Goal: Find specific page/section: Find specific page/section

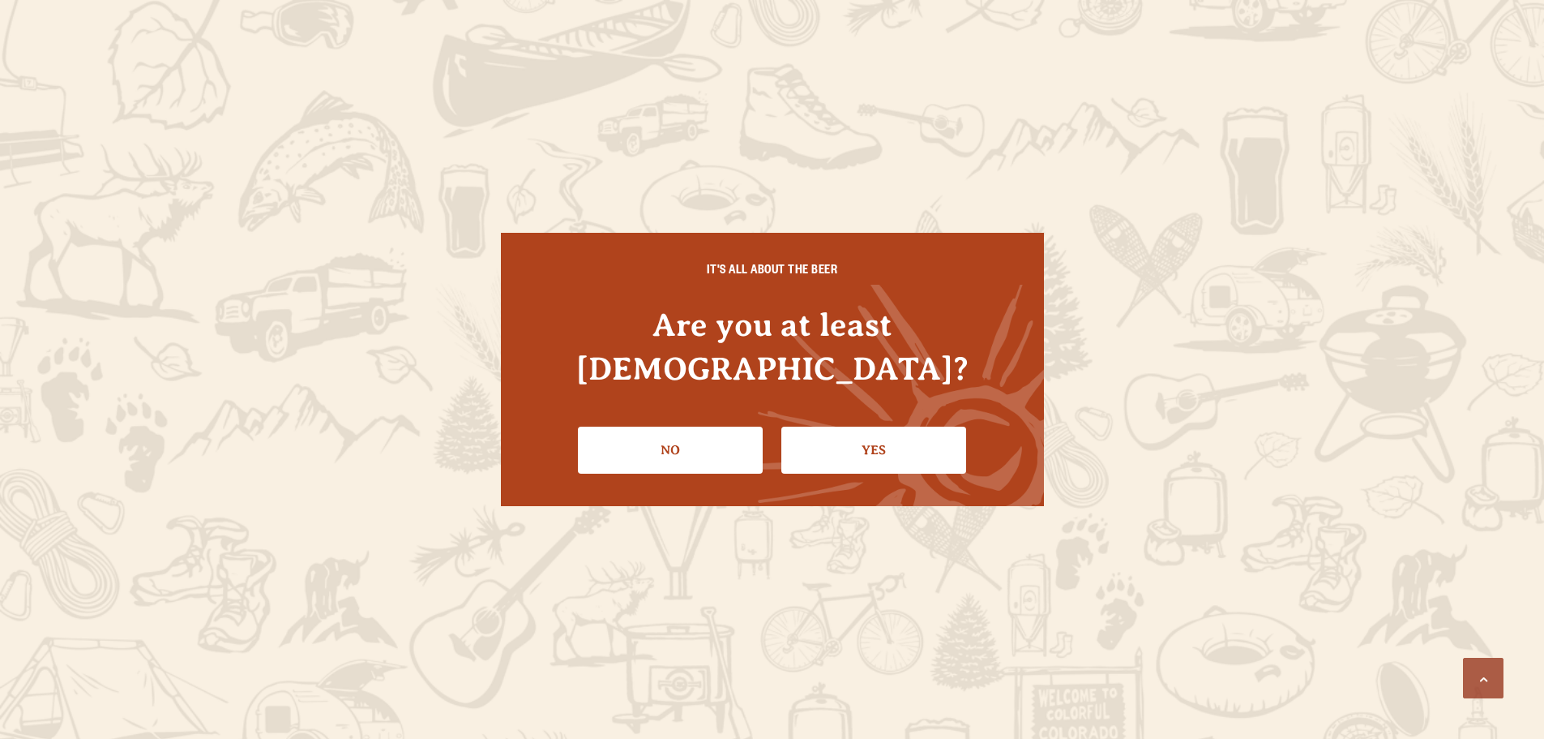
scroll to position [812, 0]
click at [850, 428] on link "Yes" at bounding box center [880, 449] width 185 height 47
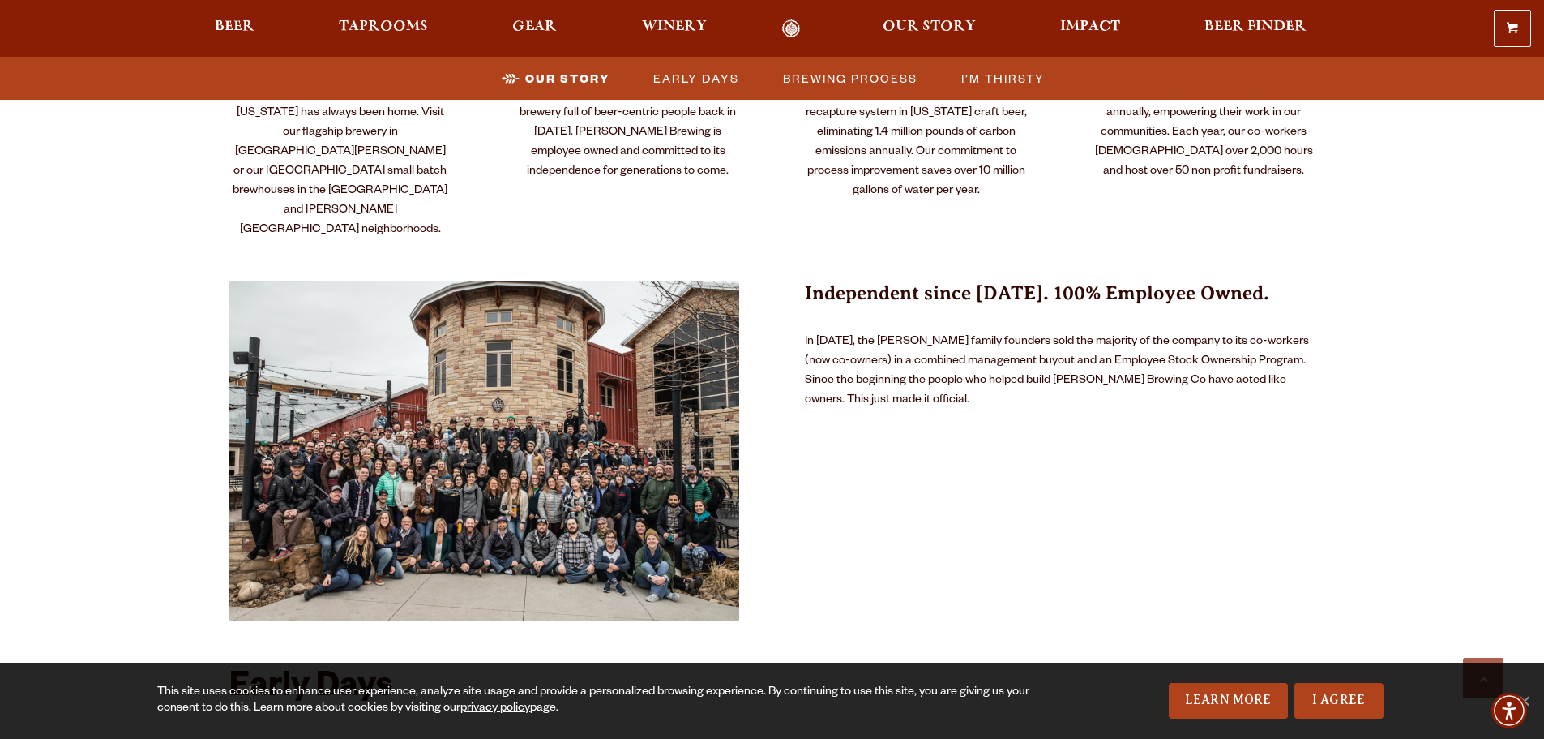
scroll to position [407, 0]
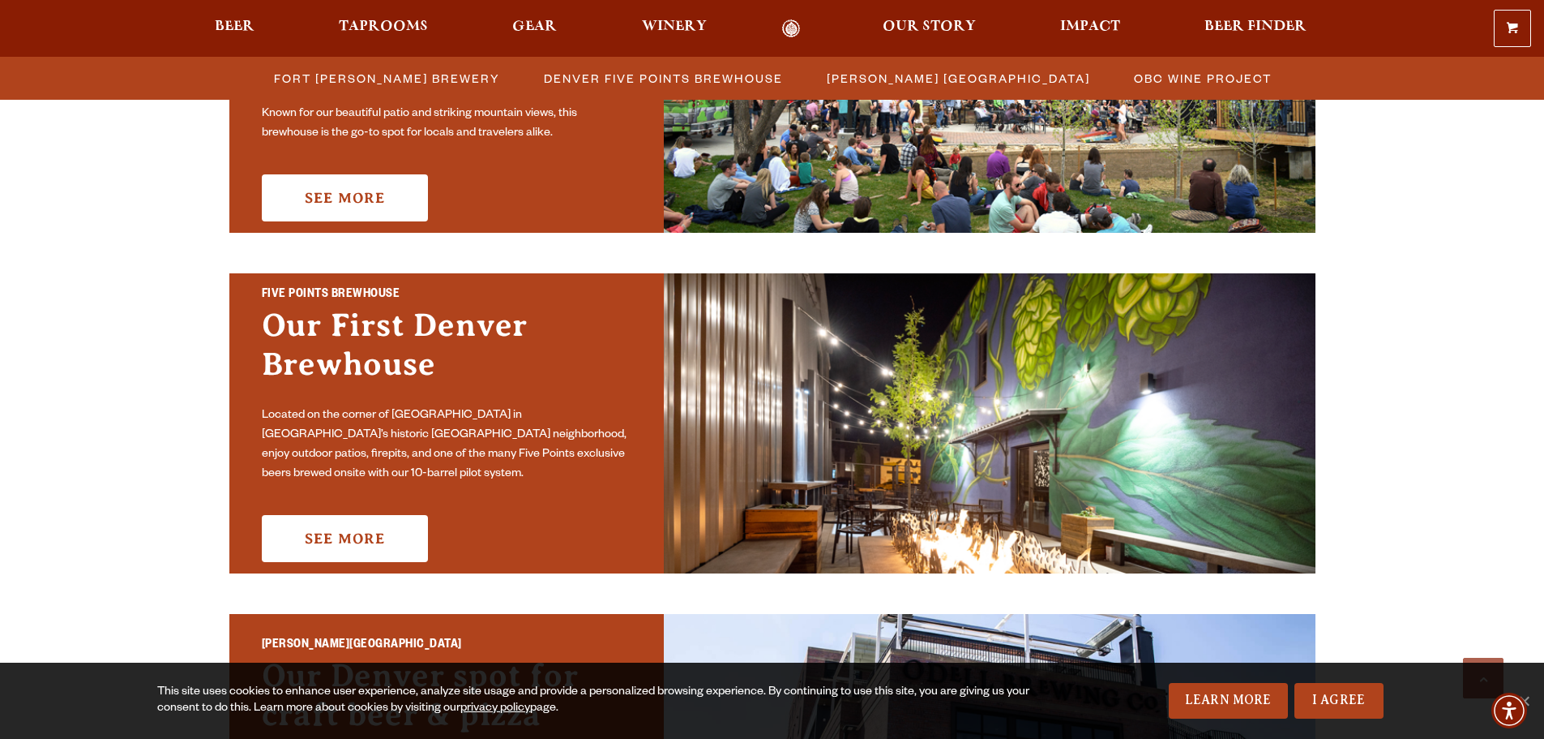
scroll to position [405, 0]
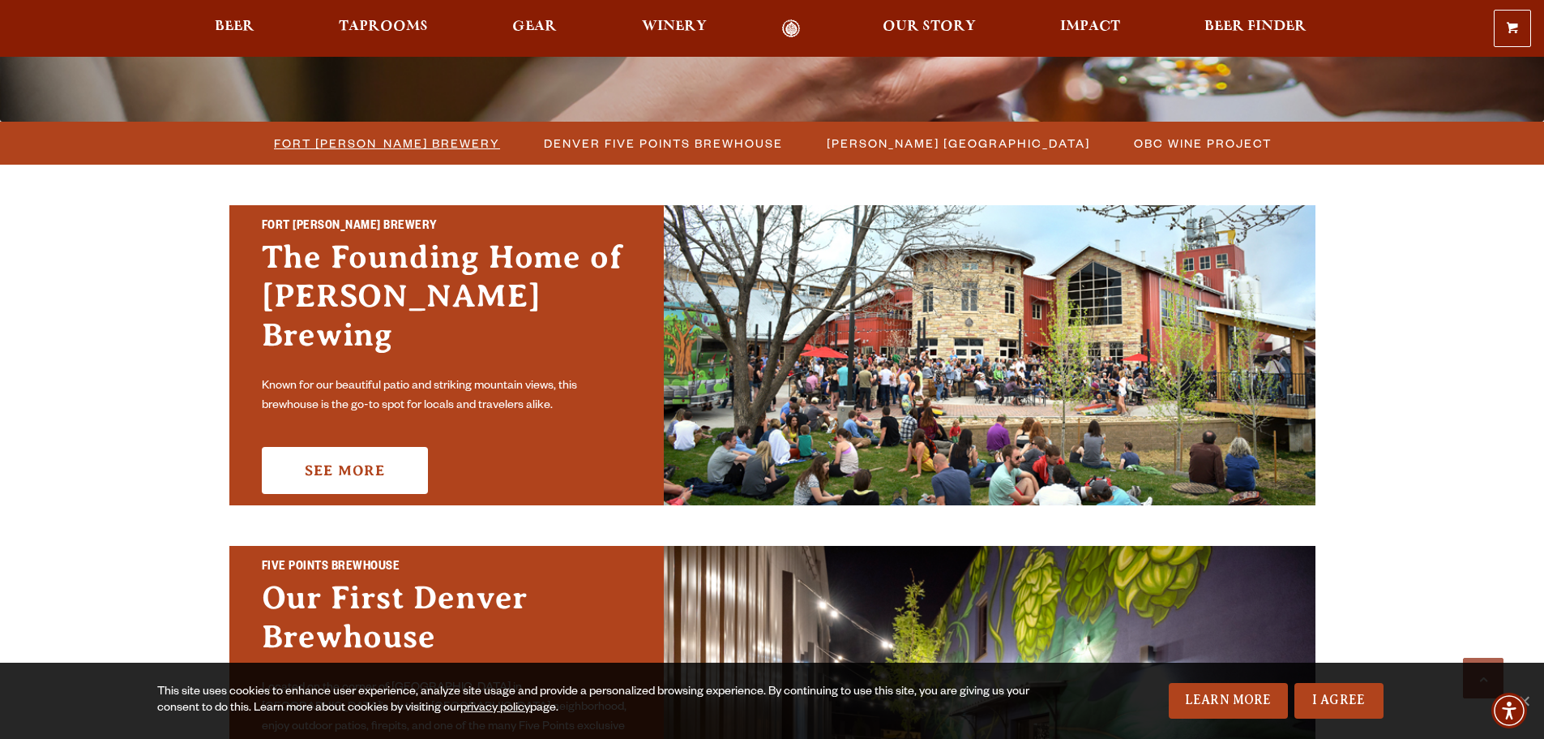
click at [422, 143] on span "Fort [PERSON_NAME] Brewery" at bounding box center [387, 143] width 226 height 24
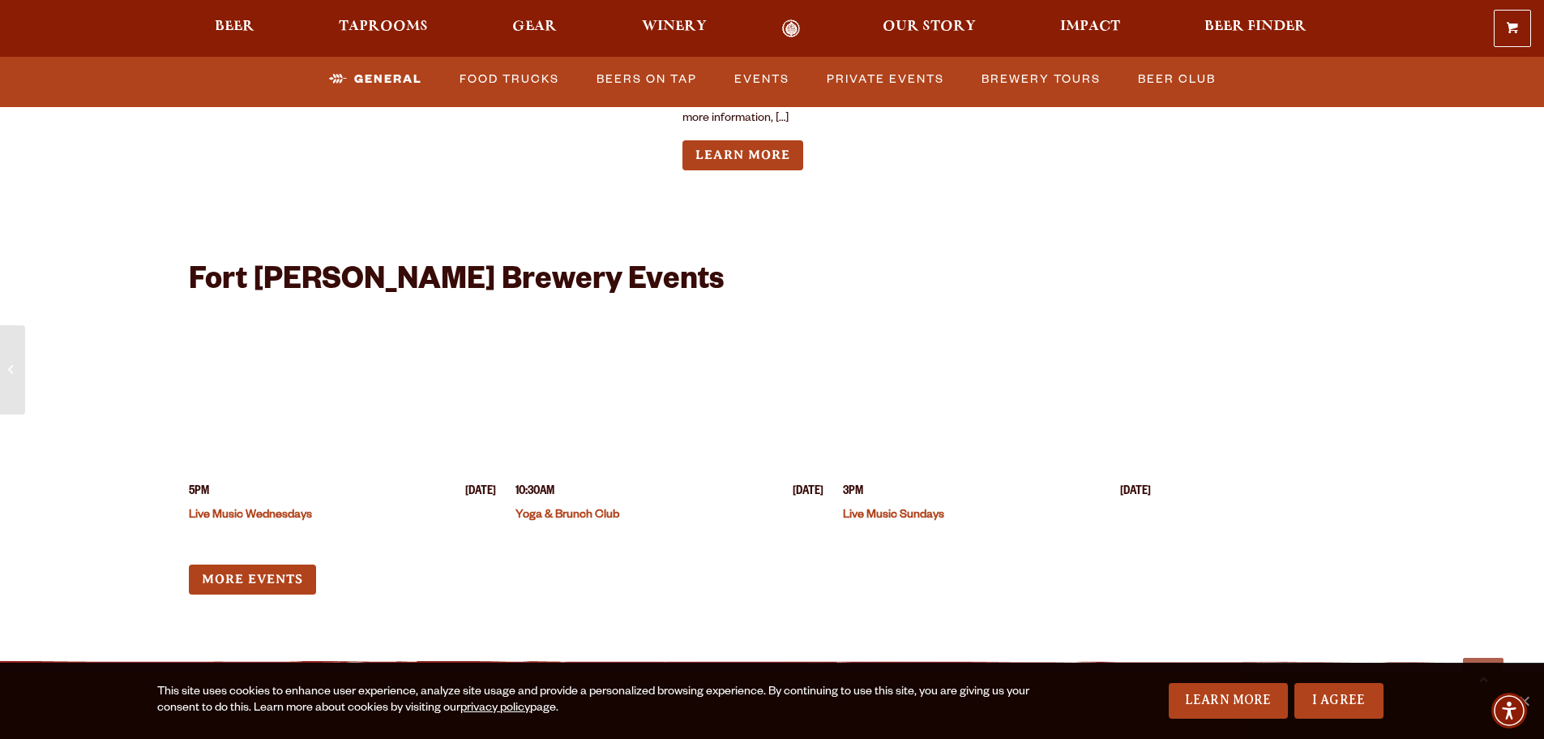
scroll to position [6405, 0]
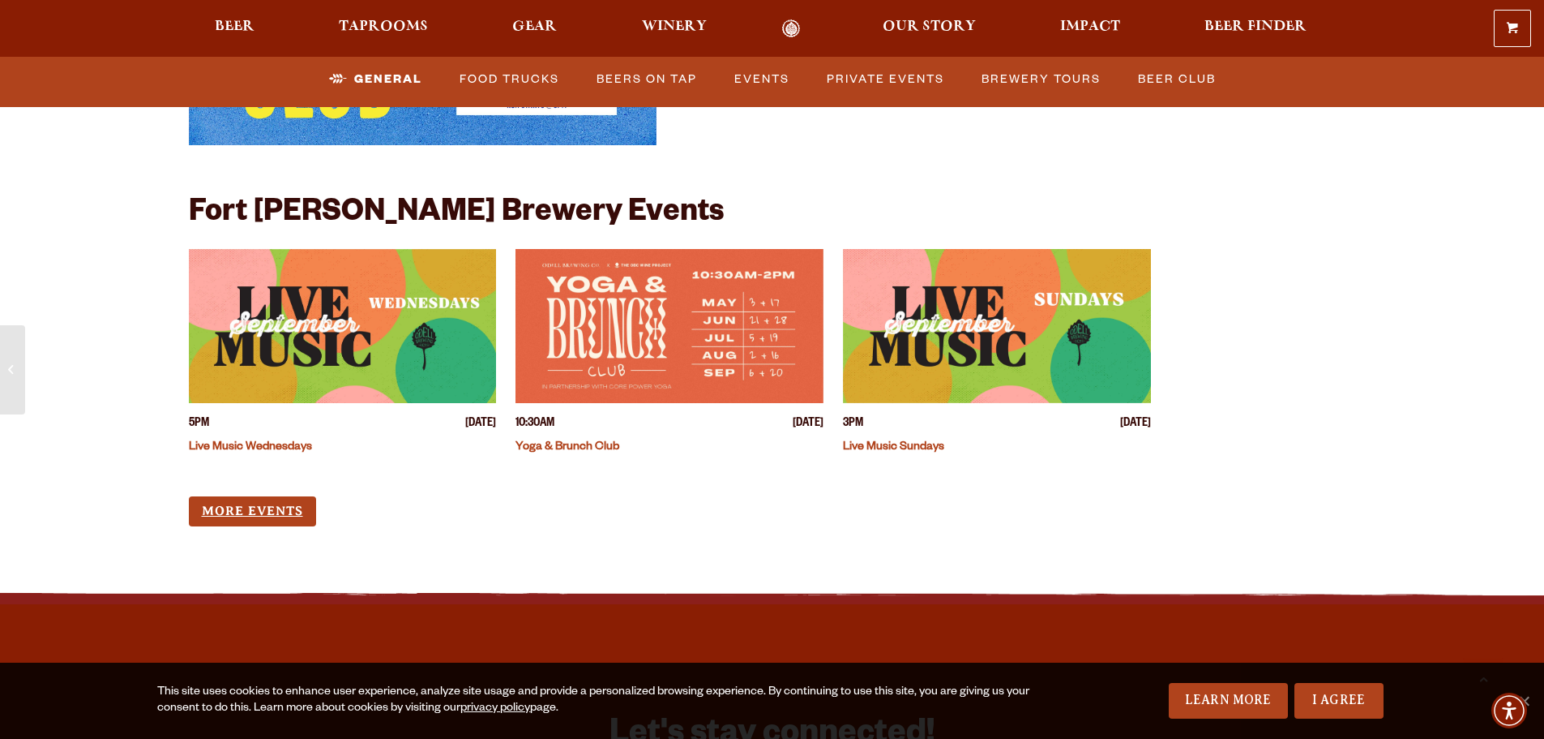
click at [292, 496] on link "More Events" at bounding box center [252, 511] width 127 height 30
